Goal: Task Accomplishment & Management: Use online tool/utility

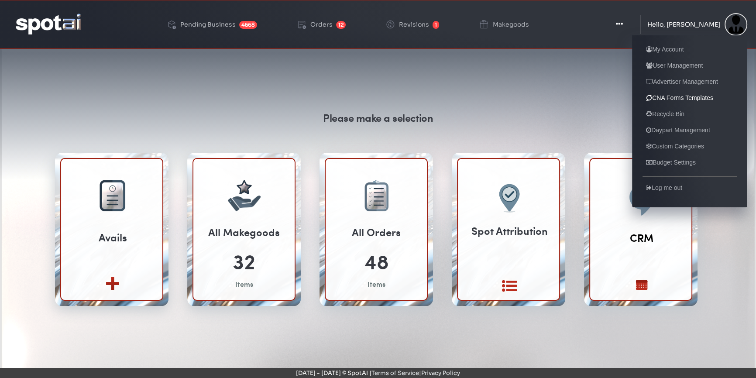
click at [671, 99] on link "CNA Forms Templates" at bounding box center [680, 98] width 74 height 10
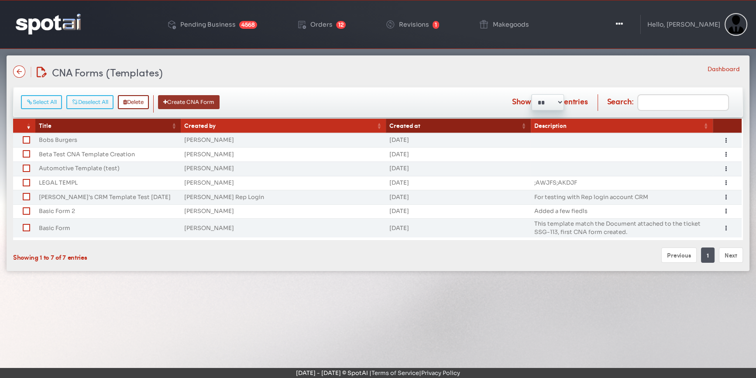
click at [178, 103] on button "Create CNA Form" at bounding box center [189, 102] width 62 height 14
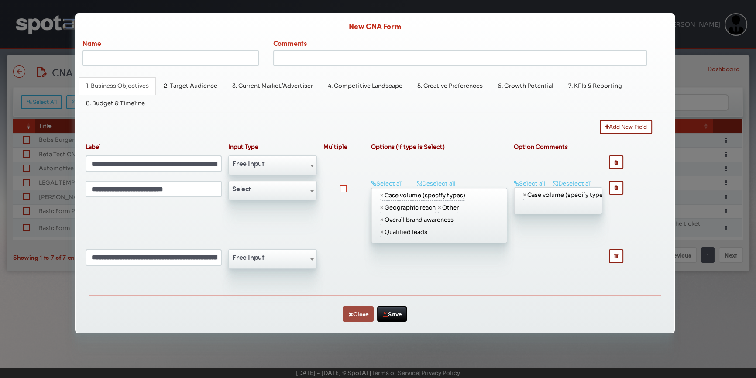
click at [368, 315] on button "Close" at bounding box center [358, 314] width 31 height 15
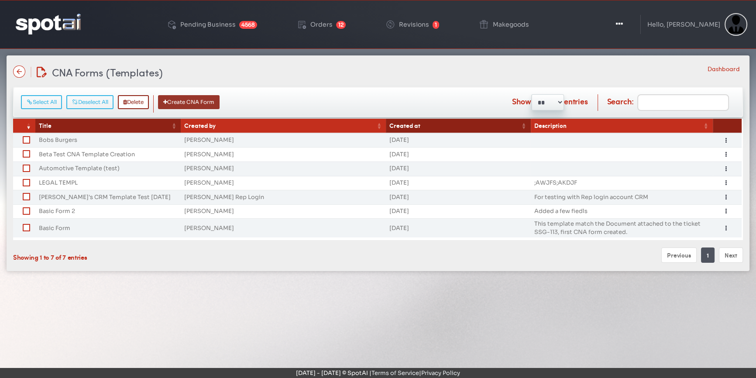
click at [197, 100] on button "Create CNA Form" at bounding box center [189, 102] width 62 height 14
